Goal: Task Accomplishment & Management: Manage account settings

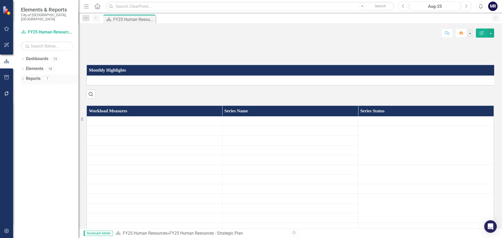
click at [39, 76] on link "Reports" at bounding box center [33, 79] width 15 height 6
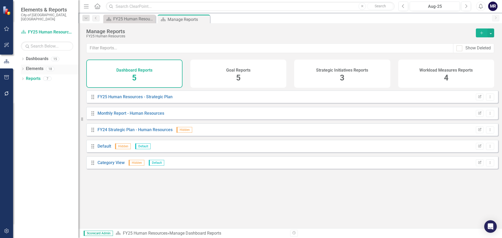
click at [23, 67] on div "Dropdown" at bounding box center [23, 69] width 4 height 4
click at [62, 96] on link "Workload Measures Workload Measures" at bounding box center [51, 99] width 45 height 6
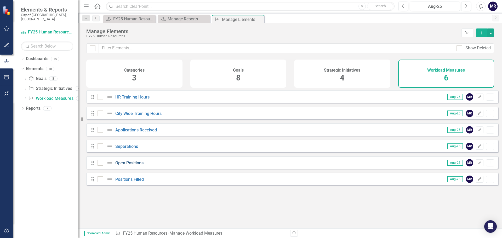
click at [132, 166] on link "Open Positions" at bounding box center [129, 163] width 28 height 5
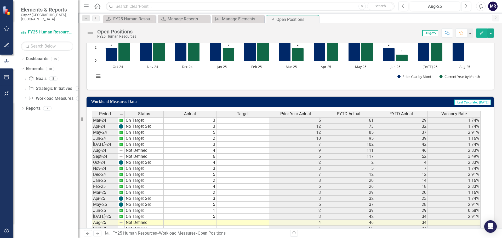
scroll to position [148, 0]
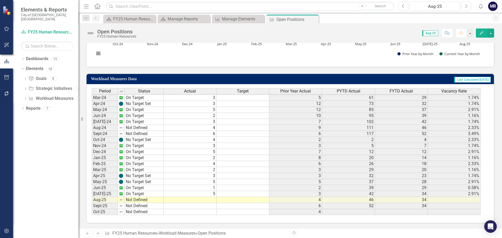
click at [207, 129] on tbody "Nov-22 On Target 12 8 15 25 6.98% Dec-22 On Target 7 6 21 32 4.07% Jan-23 On Ta…" at bounding box center [286, 106] width 389 height 217
click at [203, 201] on td at bounding box center [190, 200] width 53 height 6
click at [210, 194] on td "5" at bounding box center [190, 194] width 53 height 6
click at [211, 188] on td "1" at bounding box center [190, 188] width 53 height 6
click at [214, 183] on td "5" at bounding box center [190, 182] width 53 height 6
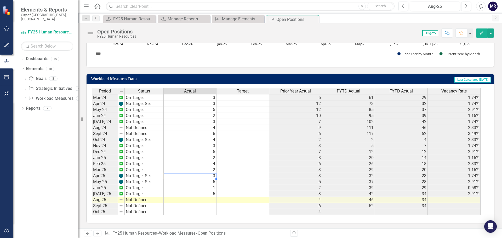
click at [214, 177] on td "3" at bounding box center [190, 176] width 53 height 6
click at [214, 176] on td "3" at bounding box center [190, 176] width 53 height 6
click at [216, 171] on td "2" at bounding box center [190, 170] width 53 height 6
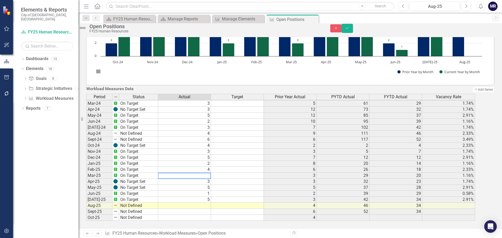
click at [211, 168] on td "4" at bounding box center [184, 170] width 53 height 6
click at [211, 161] on td "2" at bounding box center [184, 164] width 53 height 6
click at [211, 155] on td "5" at bounding box center [184, 158] width 53 height 6
click at [211, 149] on td "3" at bounding box center [184, 152] width 53 height 6
click at [211, 137] on td "6" at bounding box center [184, 140] width 53 height 6
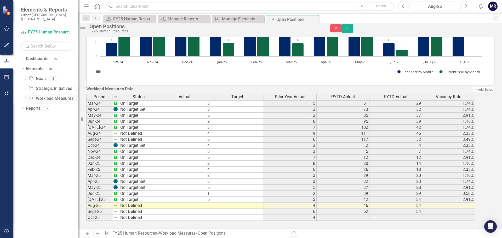
click at [59, 96] on link "Workload Measures Workload Measures" at bounding box center [51, 99] width 45 height 6
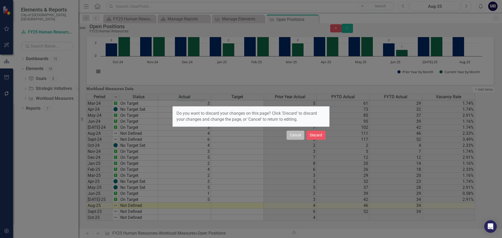
click at [297, 135] on button "Cancel" at bounding box center [296, 135] width 18 height 9
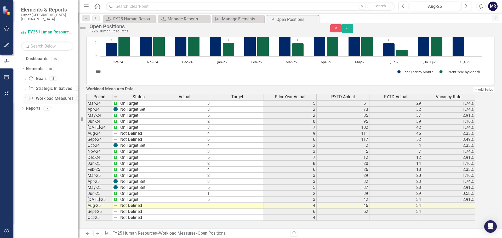
click at [47, 96] on link "Workload Measures Workload Measures" at bounding box center [51, 99] width 45 height 6
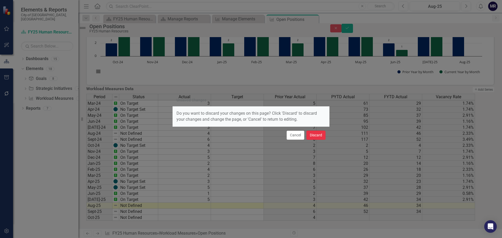
click at [313, 133] on button "Discard" at bounding box center [316, 135] width 19 height 9
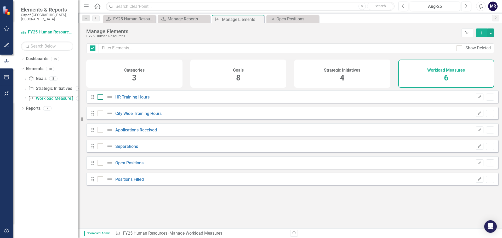
checkbox input "false"
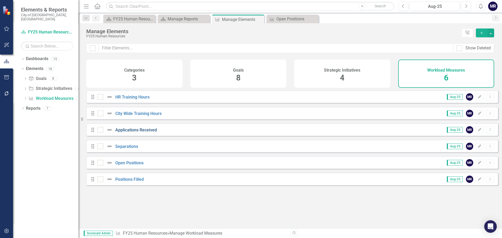
click at [135, 133] on link "Applications Received" at bounding box center [136, 130] width 42 height 5
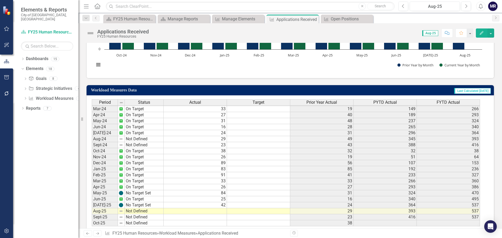
scroll to position [148, 0]
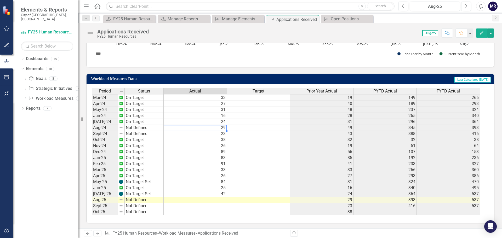
click at [214, 127] on tbody "Feb-23 On Target 21 17 89 130 Mar-23 On Target 19 10 99 149 Apr-23 On Target 40…" at bounding box center [286, 115] width 388 height 199
